Goal: Transaction & Acquisition: Purchase product/service

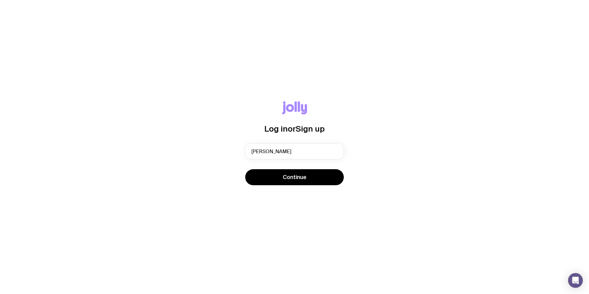
type input "[PERSON_NAME][EMAIL_ADDRESS][DOMAIN_NAME]"
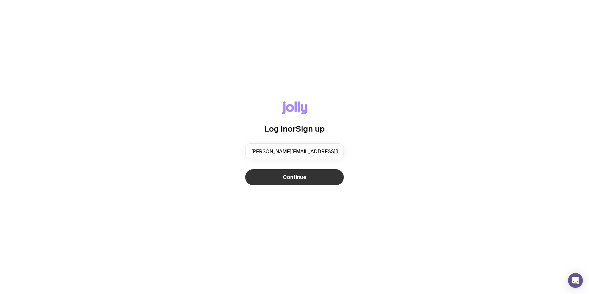
click at [286, 179] on span "Continue" at bounding box center [295, 177] width 24 height 7
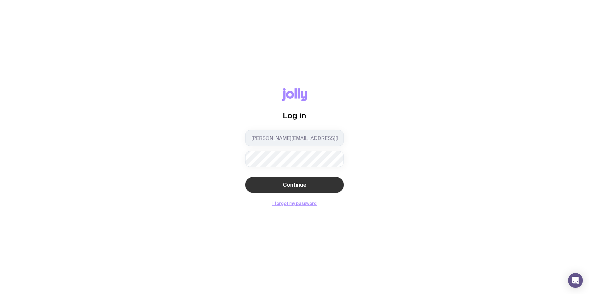
click at [316, 187] on button "Continue" at bounding box center [294, 185] width 99 height 16
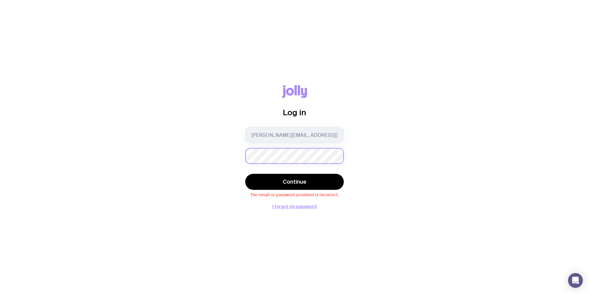
click at [109, 146] on div "Log in [PERSON_NAME][EMAIL_ADDRESS][DOMAIN_NAME] Continue The email or password…" at bounding box center [295, 147] width 560 height 124
click at [291, 186] on button "Continue" at bounding box center [294, 182] width 99 height 16
click at [298, 205] on button "I forgot my password" at bounding box center [295, 206] width 44 height 5
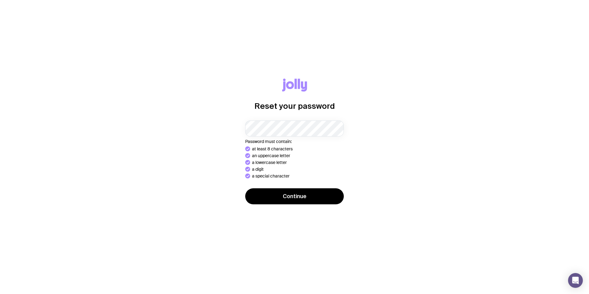
click at [245, 188] on button "Continue" at bounding box center [294, 196] width 99 height 16
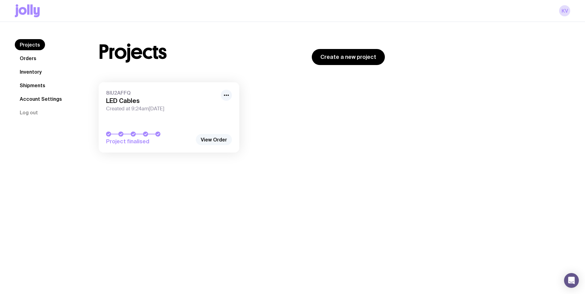
click at [207, 135] on link "View Order" at bounding box center [214, 139] width 36 height 11
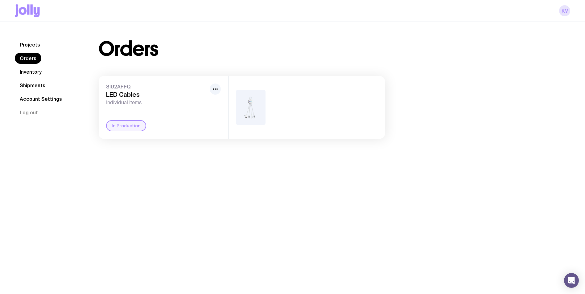
click at [564, 9] on link "KV" at bounding box center [564, 10] width 11 height 11
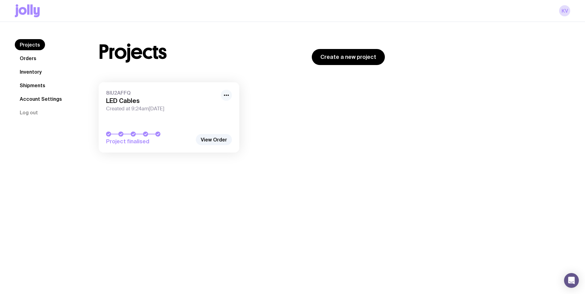
click at [228, 95] on icon "button" at bounding box center [226, 95] width 7 height 7
click at [135, 102] on h3 "LED Cables" at bounding box center [161, 100] width 111 height 7
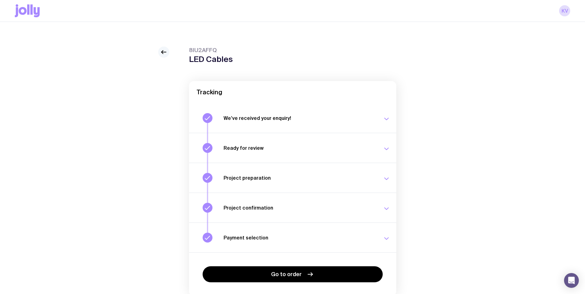
click at [160, 54] on icon at bounding box center [163, 51] width 7 height 7
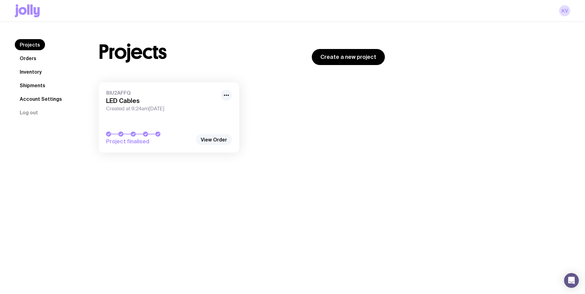
click at [220, 140] on link "View Order" at bounding box center [214, 139] width 36 height 11
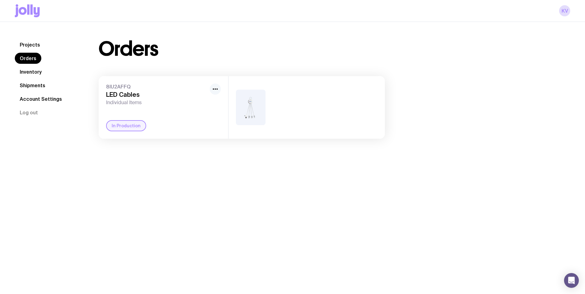
click at [212, 88] on icon "button" at bounding box center [214, 88] width 7 height 7
click at [114, 90] on div "8IU2AFFQ LED Cables Individual Items" at bounding box center [156, 95] width 101 height 22
click at [26, 58] on link "Orders" at bounding box center [28, 58] width 27 height 11
click at [32, 45] on link "Projects" at bounding box center [30, 44] width 30 height 11
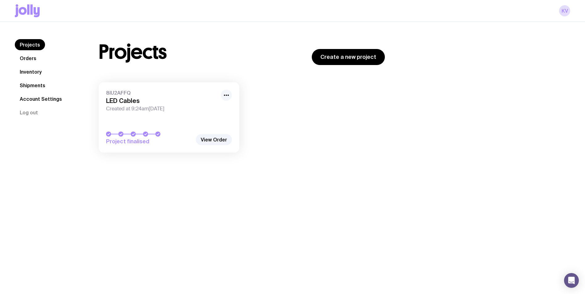
click at [225, 94] on icon "button" at bounding box center [226, 95] width 7 height 7
click at [116, 136] on div at bounding box center [149, 134] width 86 height 5
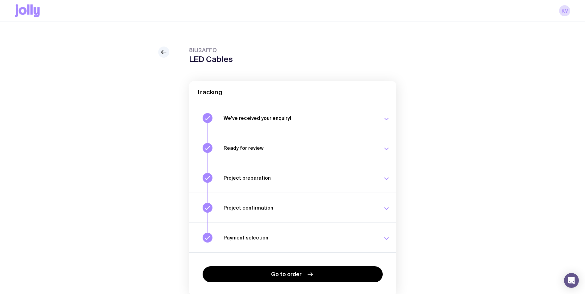
scroll to position [27, 0]
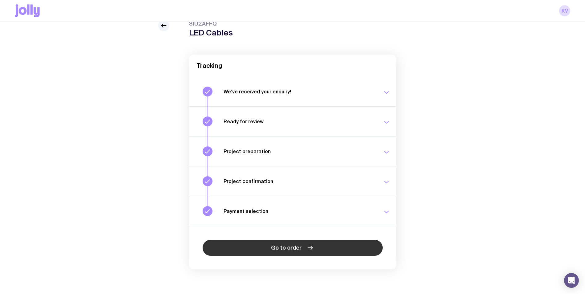
click at [311, 251] on icon at bounding box center [309, 247] width 7 height 7
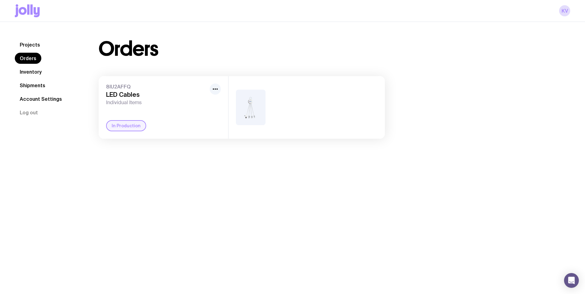
click at [47, 97] on link "Account Settings" at bounding box center [41, 98] width 52 height 11
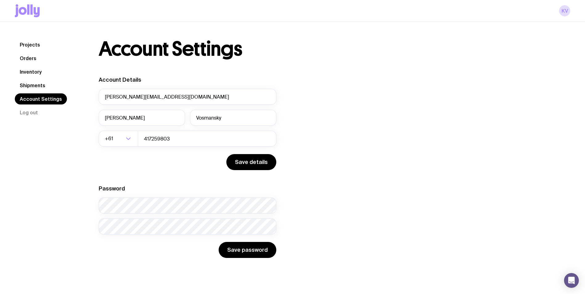
click at [30, 84] on link "Shipments" at bounding box center [32, 85] width 35 height 11
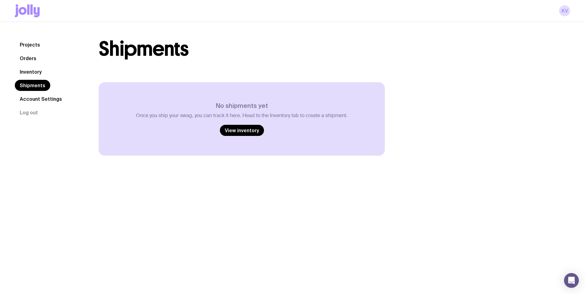
click at [23, 55] on link "Orders" at bounding box center [28, 58] width 27 height 11
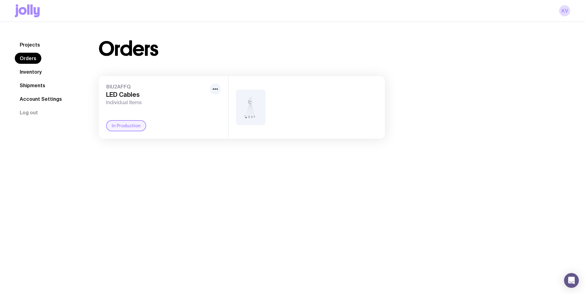
click at [18, 69] on link "Inventory" at bounding box center [31, 71] width 32 height 11
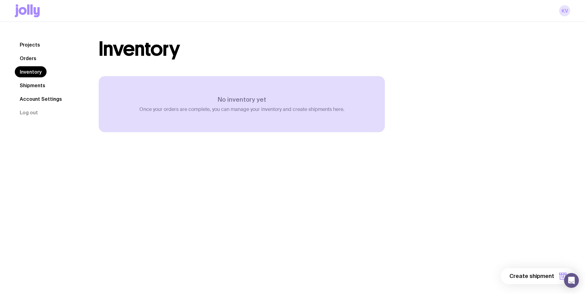
click at [565, 10] on link "KV" at bounding box center [564, 10] width 11 height 11
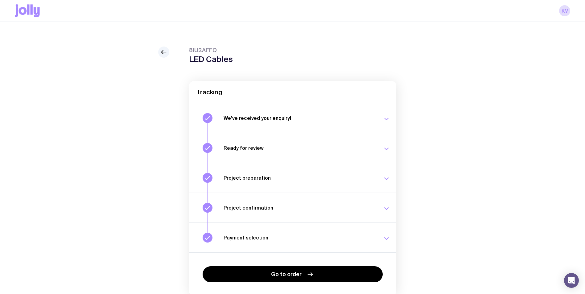
click at [387, 150] on icon "button" at bounding box center [386, 148] width 7 height 7
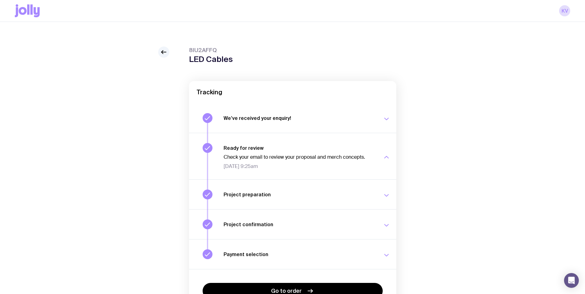
click at [386, 116] on icon "button" at bounding box center [386, 118] width 7 height 7
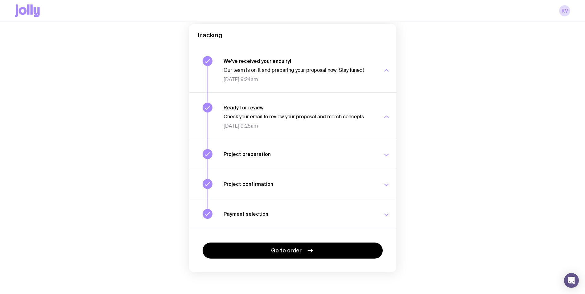
scroll to position [60, 0]
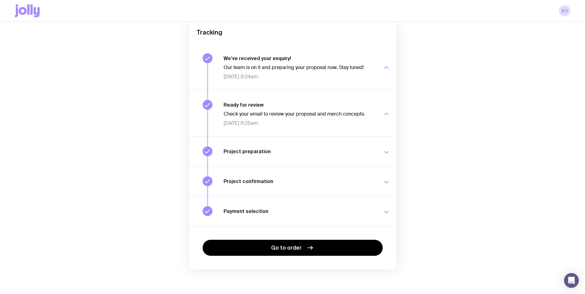
click at [386, 154] on icon "button" at bounding box center [386, 152] width 7 height 7
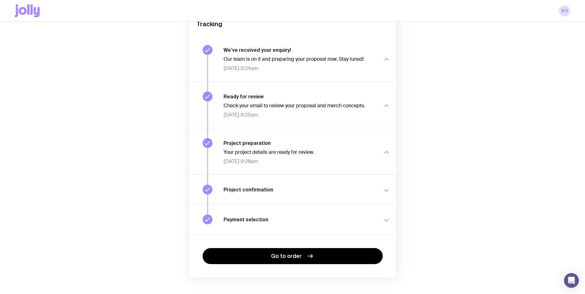
scroll to position [76, 0]
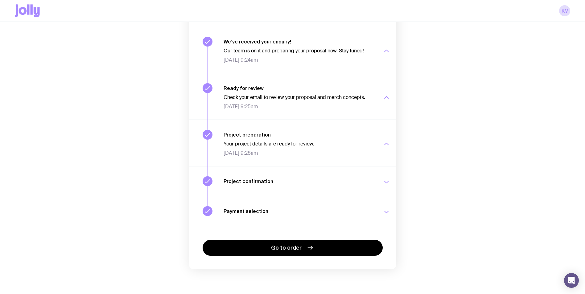
click at [383, 180] on icon "button" at bounding box center [386, 181] width 7 height 7
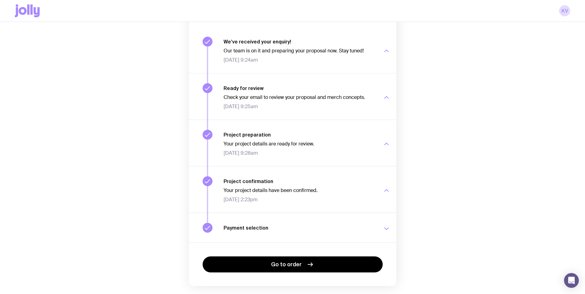
scroll to position [93, 0]
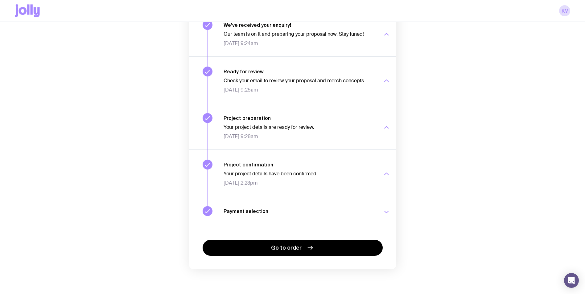
click at [383, 212] on icon "button" at bounding box center [386, 211] width 7 height 7
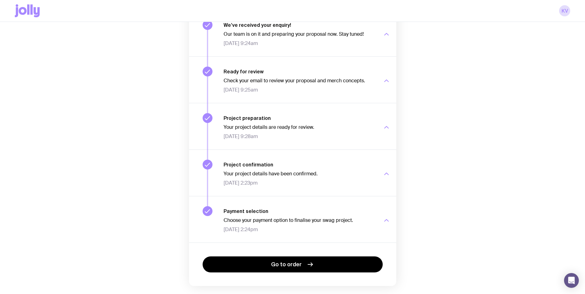
click at [319, 219] on p "Choose your payment option to finalise your swag project." at bounding box center [300, 220] width 152 height 6
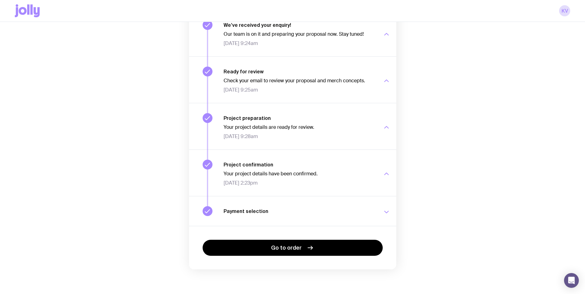
click at [327, 217] on button "Payment selection Choose your payment option to finalise your swag project. Thu…" at bounding box center [292, 211] width 207 height 30
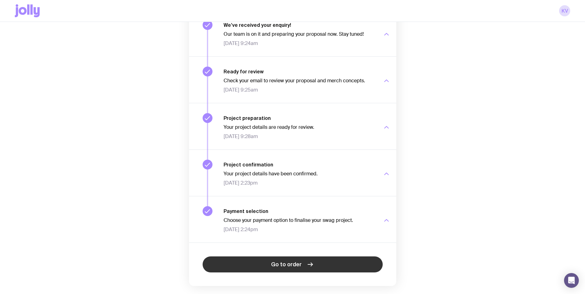
click at [260, 267] on link "Go to order" at bounding box center [293, 264] width 180 height 16
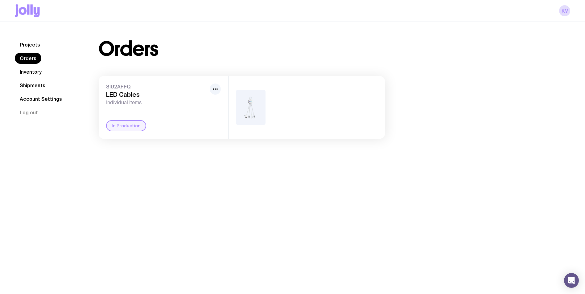
click at [206, 88] on span "8IU2AFFQ" at bounding box center [156, 87] width 101 height 6
click at [214, 89] on circle "button" at bounding box center [213, 88] width 1 height 1
click at [564, 9] on link "KV" at bounding box center [564, 10] width 11 height 11
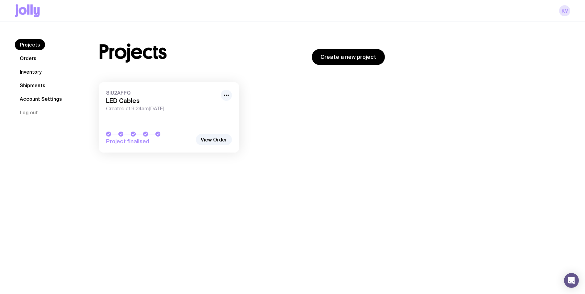
click at [564, 9] on link "KV" at bounding box center [564, 10] width 11 height 11
